Goal: Register for event/course

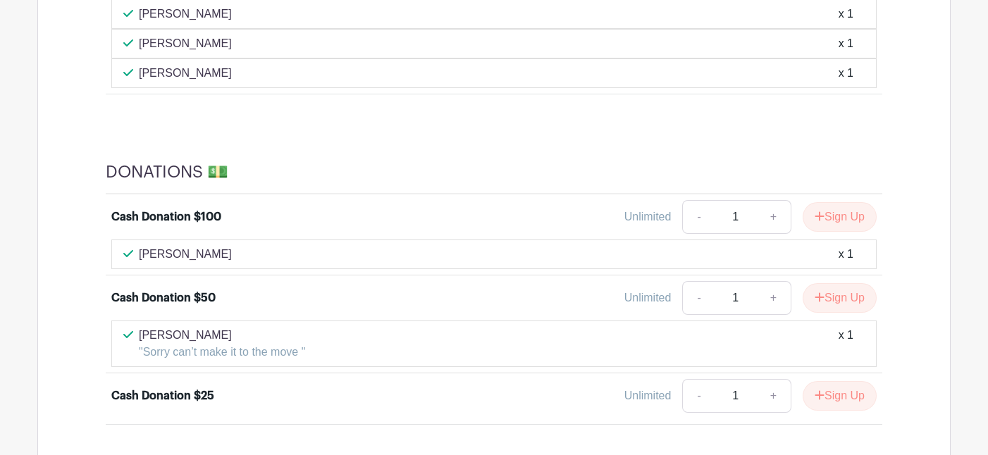
scroll to position [1137, 0]
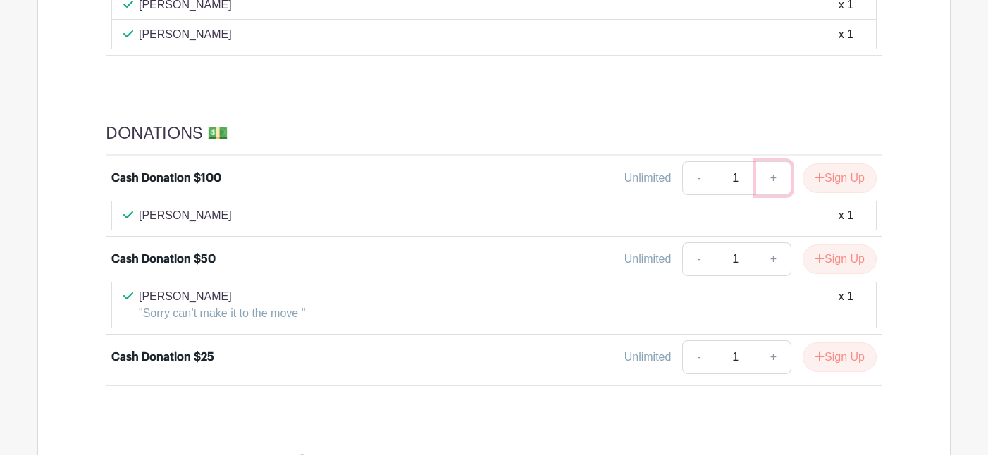
click at [767, 178] on link "+" at bounding box center [773, 178] width 35 height 34
type input "2"
click at [817, 180] on icon "submit" at bounding box center [819, 177] width 10 height 11
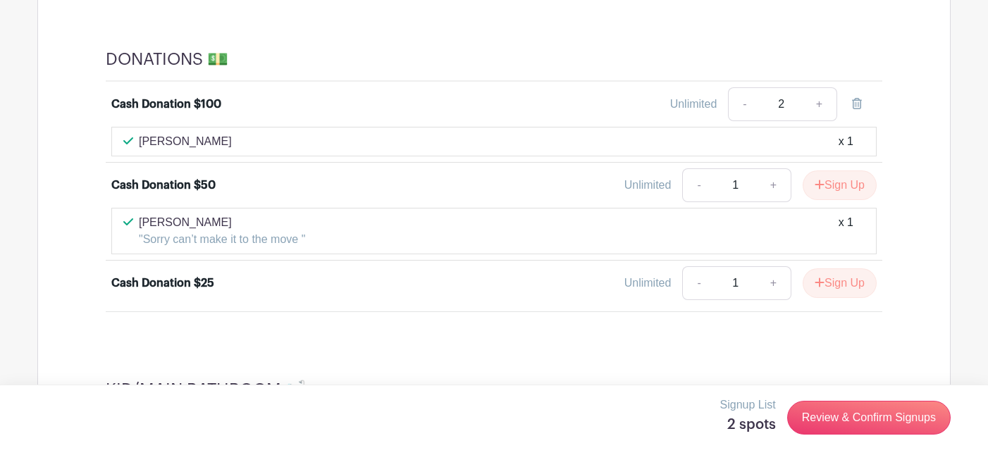
scroll to position [1246, 0]
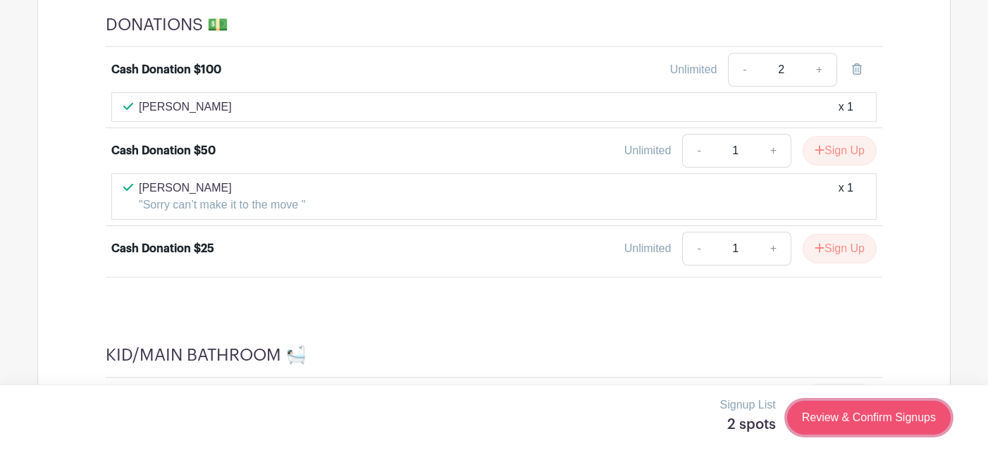
click at [825, 424] on link "Review & Confirm Signups" at bounding box center [868, 418] width 163 height 34
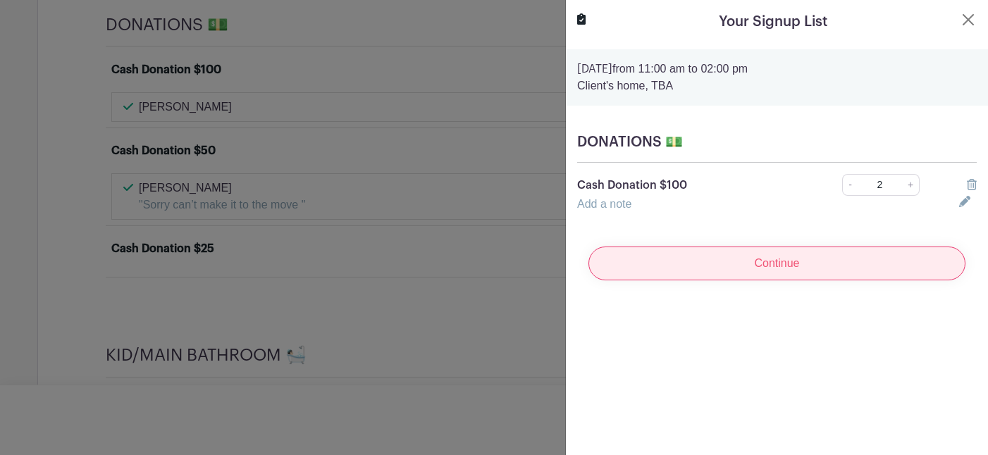
click at [744, 268] on input "Continue" at bounding box center [776, 264] width 377 height 34
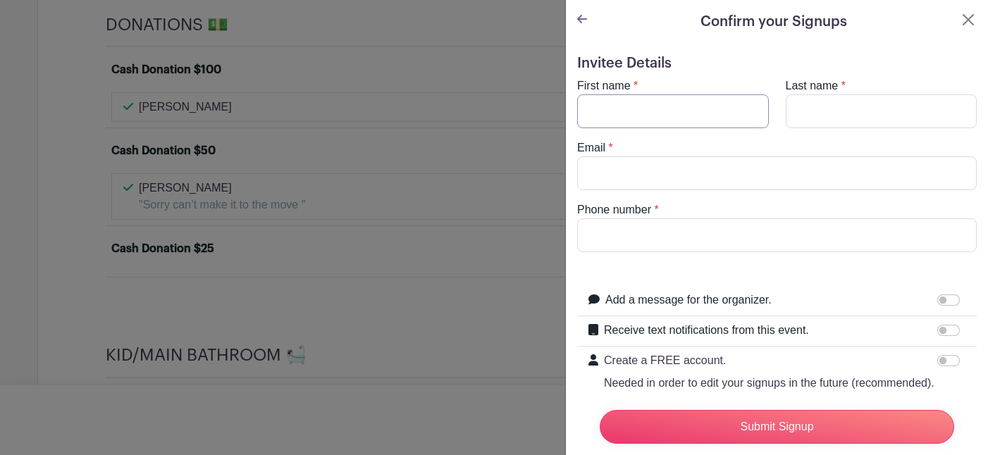
click at [639, 107] on input "First name" at bounding box center [673, 111] width 192 height 34
type input "[PERSON_NAME]"
type input "Gabato"
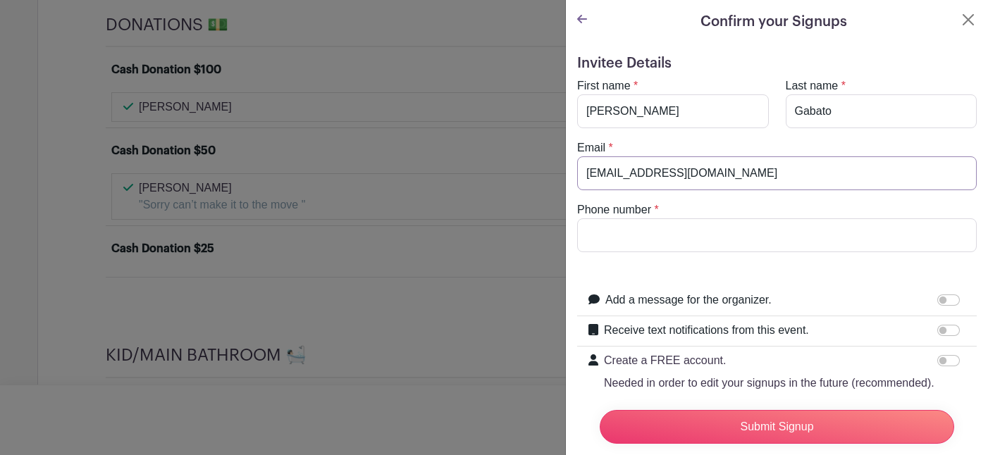
type input "[EMAIL_ADDRESS][DOMAIN_NAME]"
type input "6505760877"
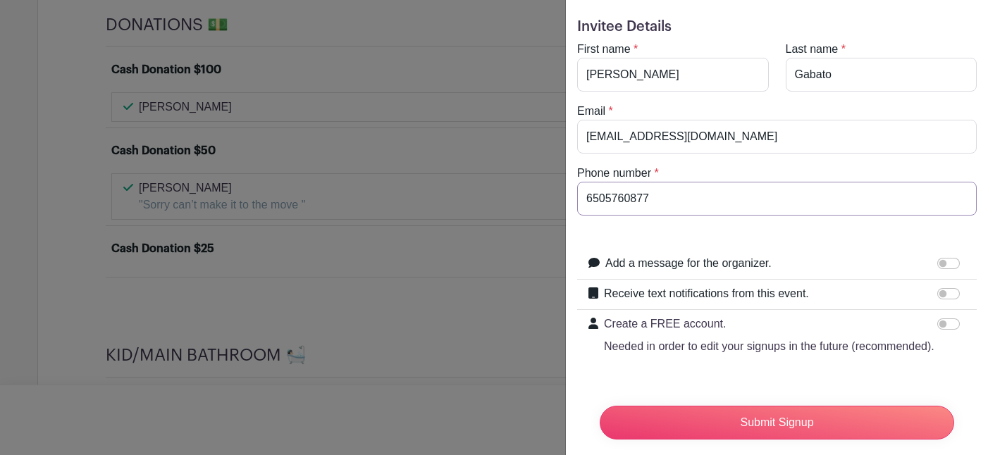
scroll to position [48, 0]
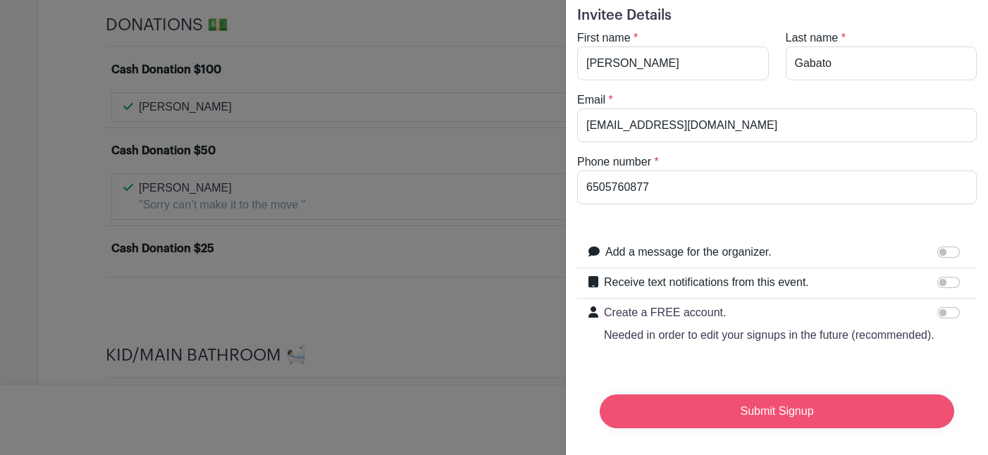
click at [773, 410] on input "Submit Signup" at bounding box center [777, 412] width 354 height 34
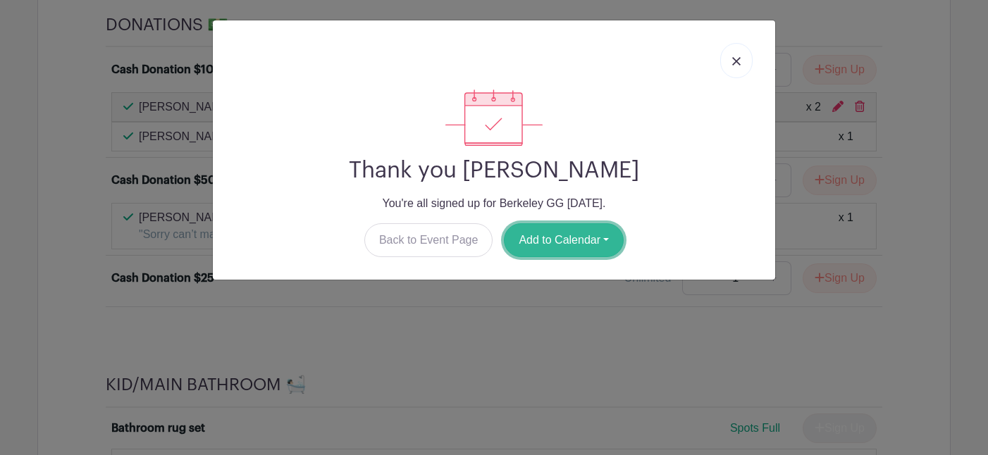
click at [547, 232] on button "Add to Calendar" at bounding box center [564, 240] width 120 height 34
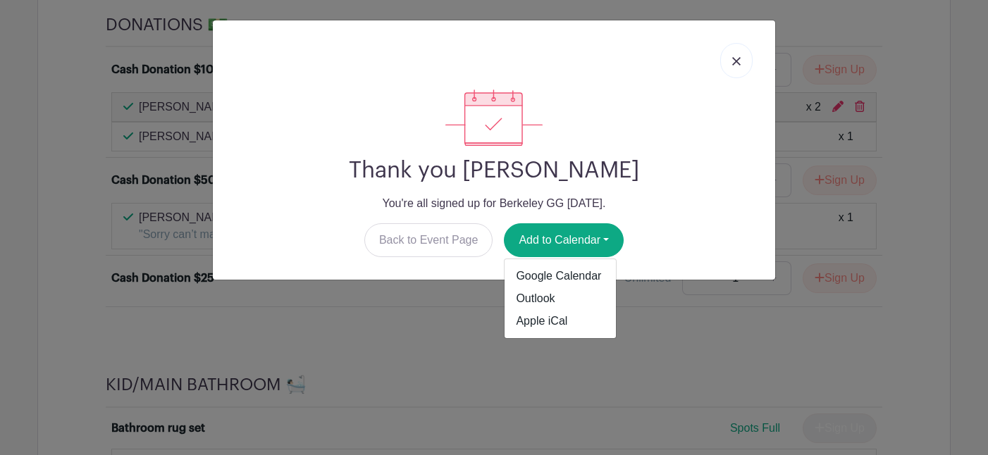
click at [731, 62] on link at bounding box center [736, 60] width 32 height 35
